Goal: Find specific page/section

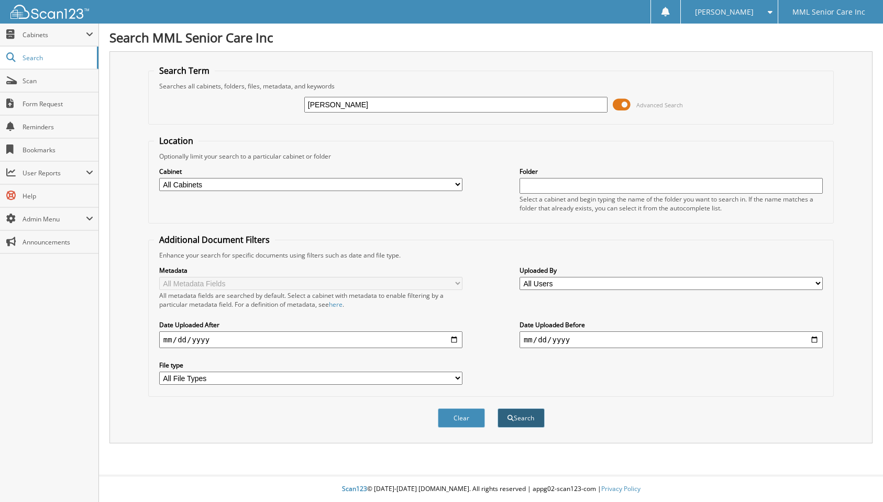
type input "[PERSON_NAME]"
click at [526, 423] on button "Search" at bounding box center [521, 417] width 47 height 19
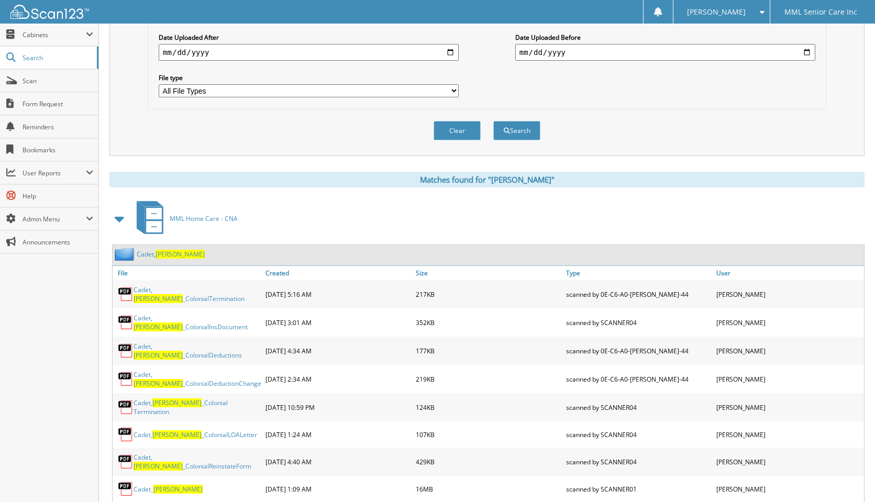
scroll to position [322, 0]
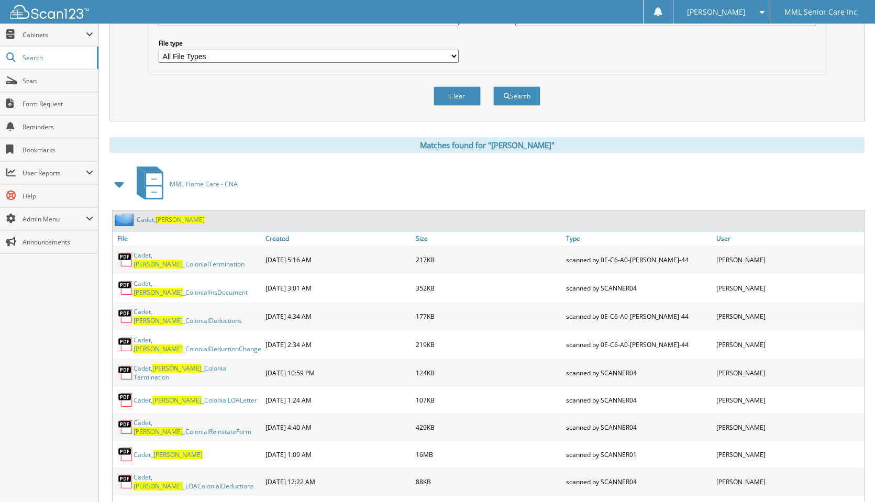
click at [153, 218] on link "[PERSON_NAME]" at bounding box center [171, 219] width 68 height 9
